Goal: Transaction & Acquisition: Purchase product/service

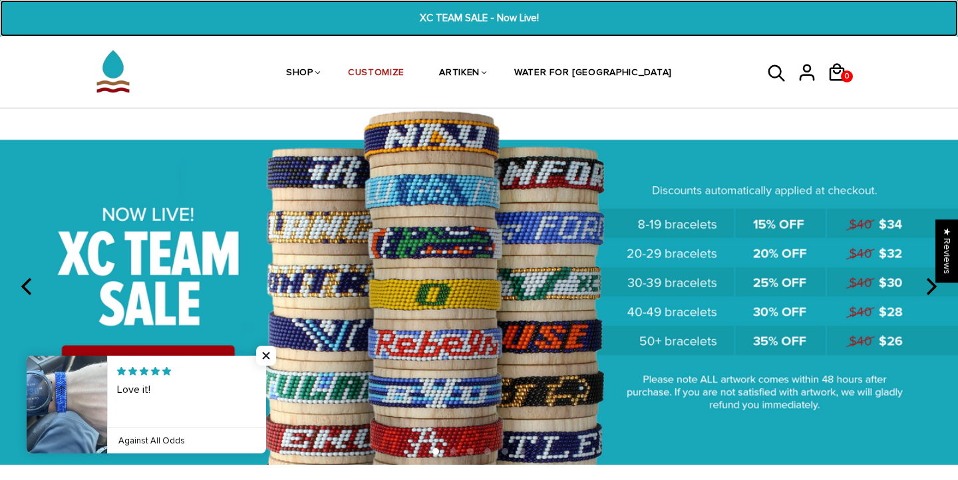
click at [452, 17] on span "XC TEAM SALE - Now Live!" at bounding box center [478, 18] width 367 height 15
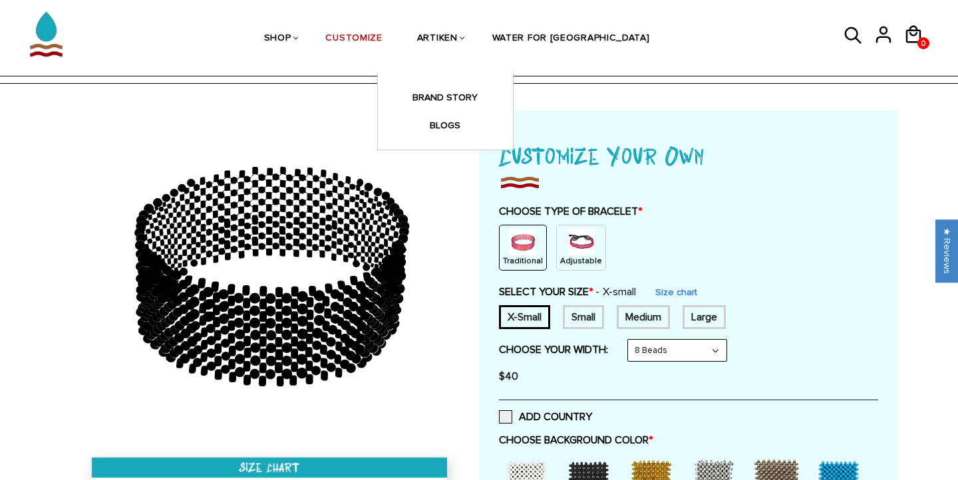
scroll to position [32, 0]
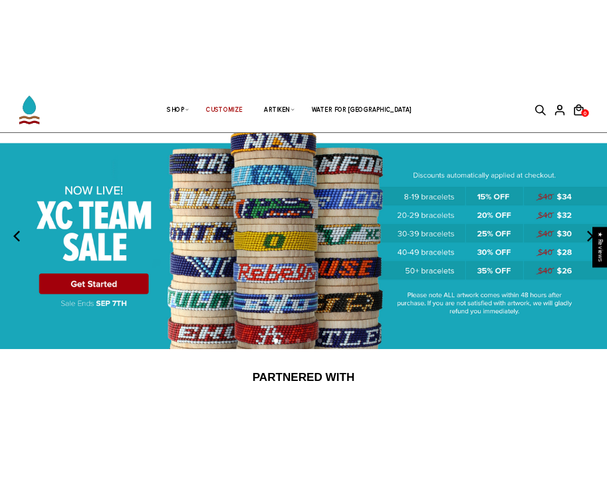
scroll to position [52, 0]
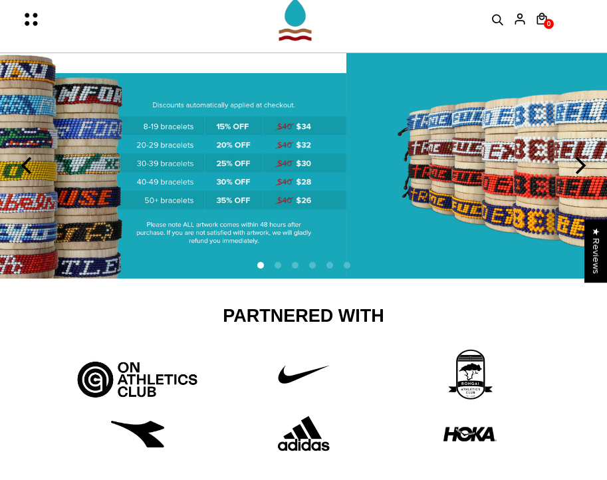
drag, startPoint x: 196, startPoint y: 140, endPoint x: -82, endPoint y: 143, distance: 278.6
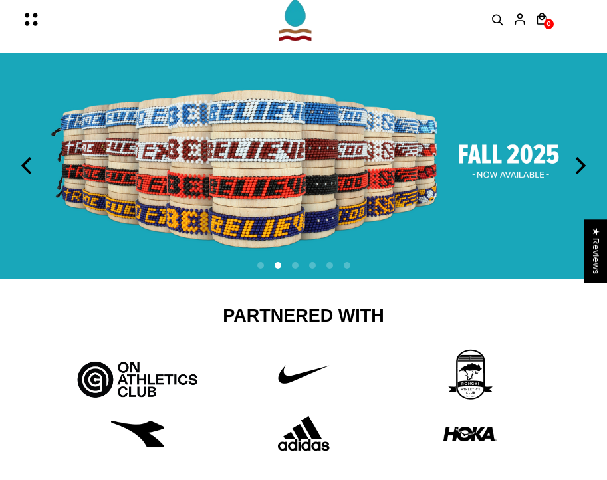
click at [25, 159] on icon "previous" at bounding box center [27, 165] width 17 height 17
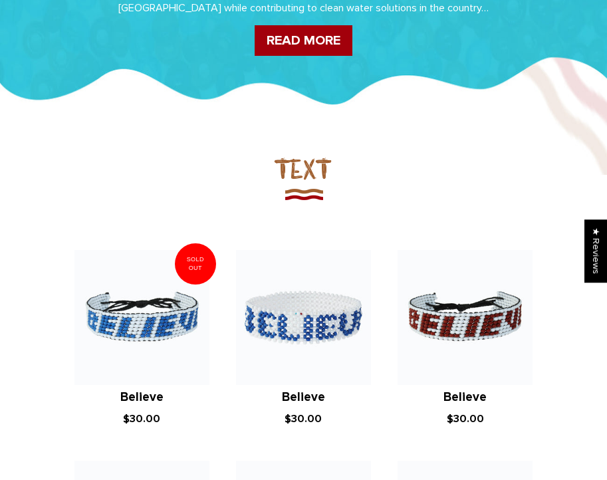
scroll to position [0, 0]
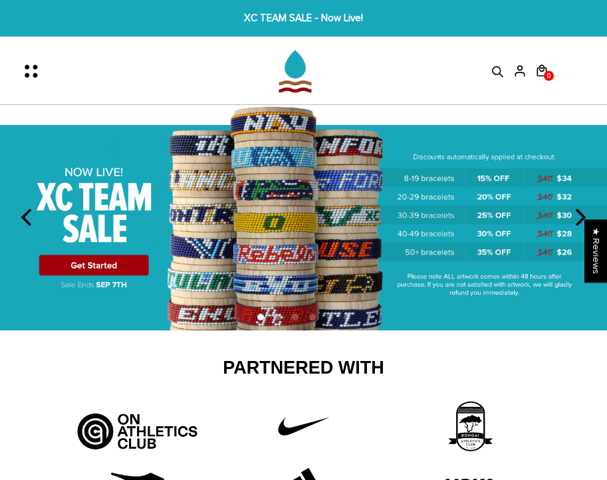
click at [126, 270] on img at bounding box center [303, 218] width 607 height 226
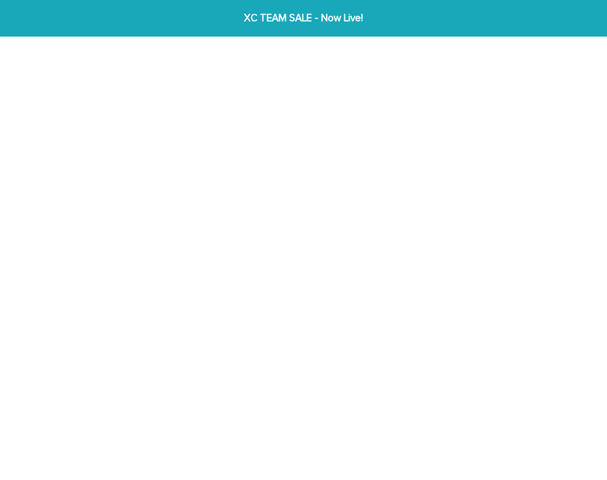
scroll to position [32, 0]
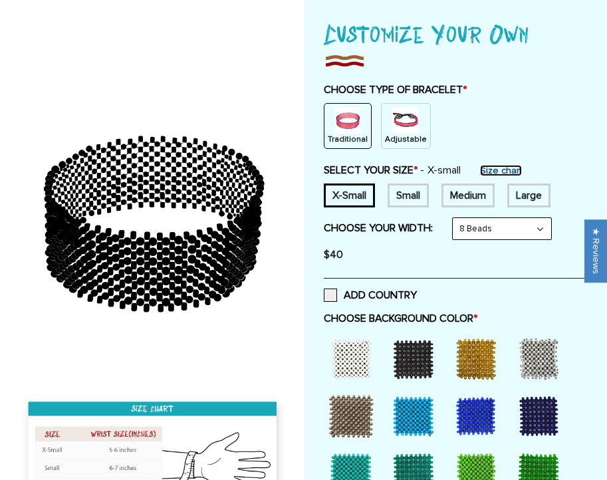
click at [485, 171] on link "Size chart" at bounding box center [501, 170] width 42 height 11
